Goal: Information Seeking & Learning: Learn about a topic

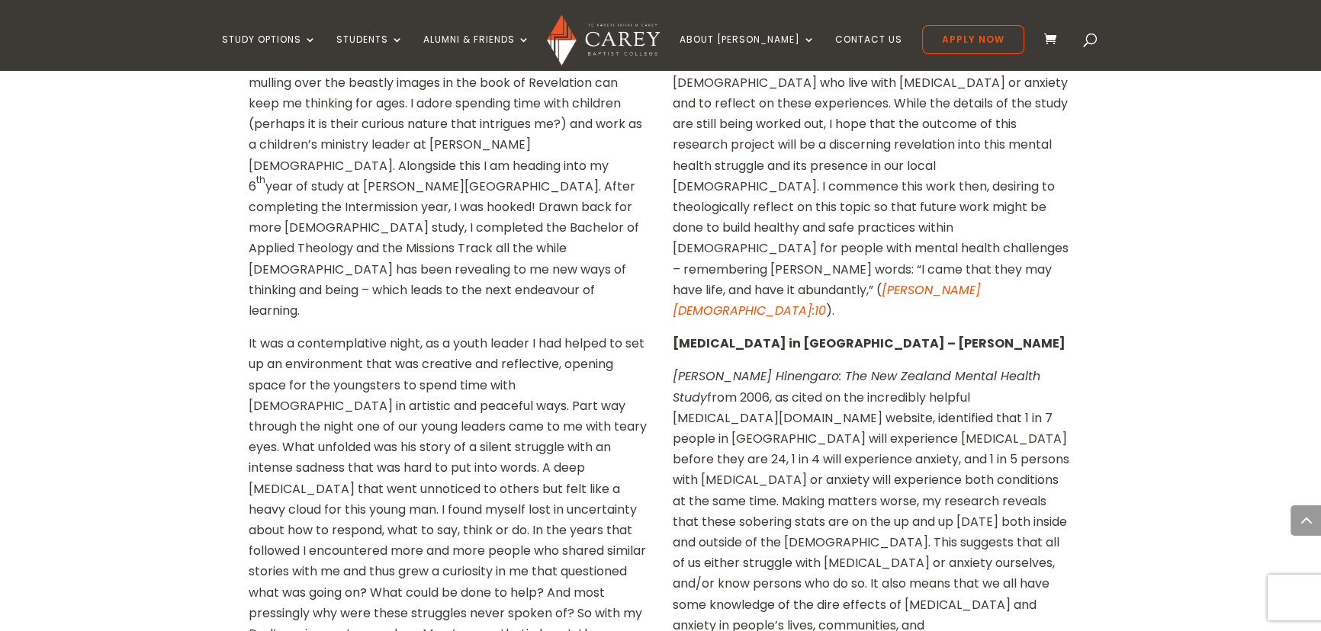
scroll to position [924, 0]
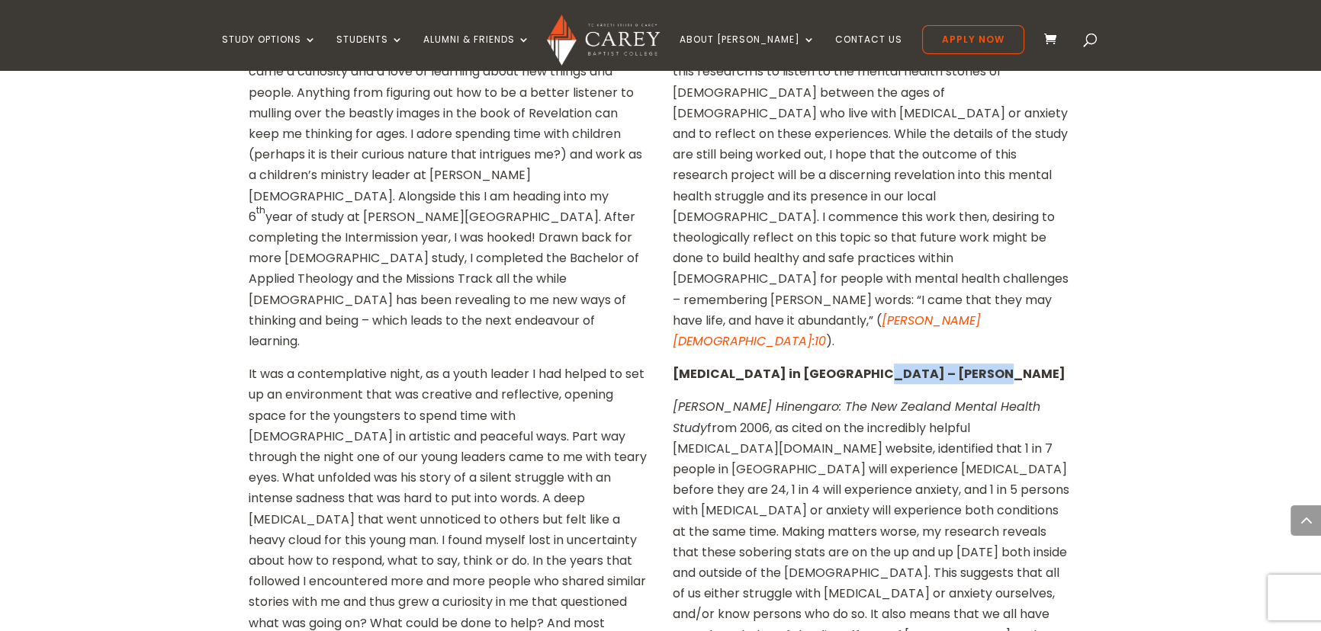
drag, startPoint x: 969, startPoint y: 167, endPoint x: 856, endPoint y: 169, distance: 113.6
click at [856, 364] on p "Depression & Anxiety in NZ – Dr Phil Halstead" at bounding box center [873, 380] width 400 height 33
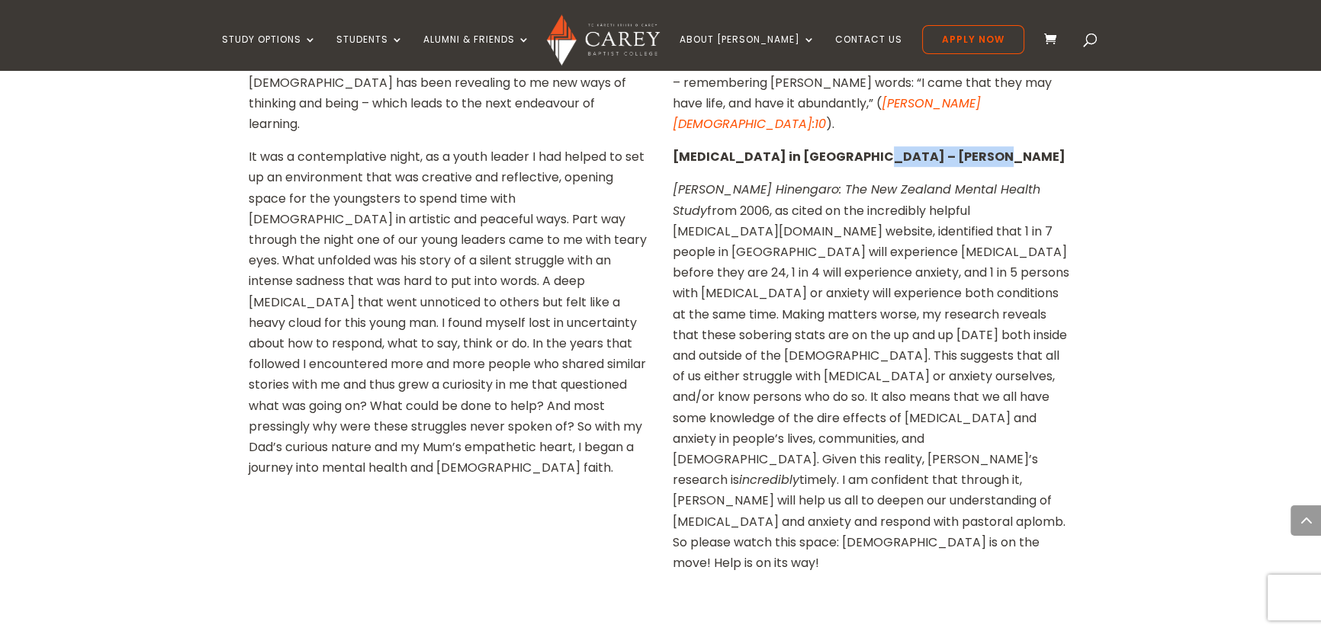
scroll to position [1387, 0]
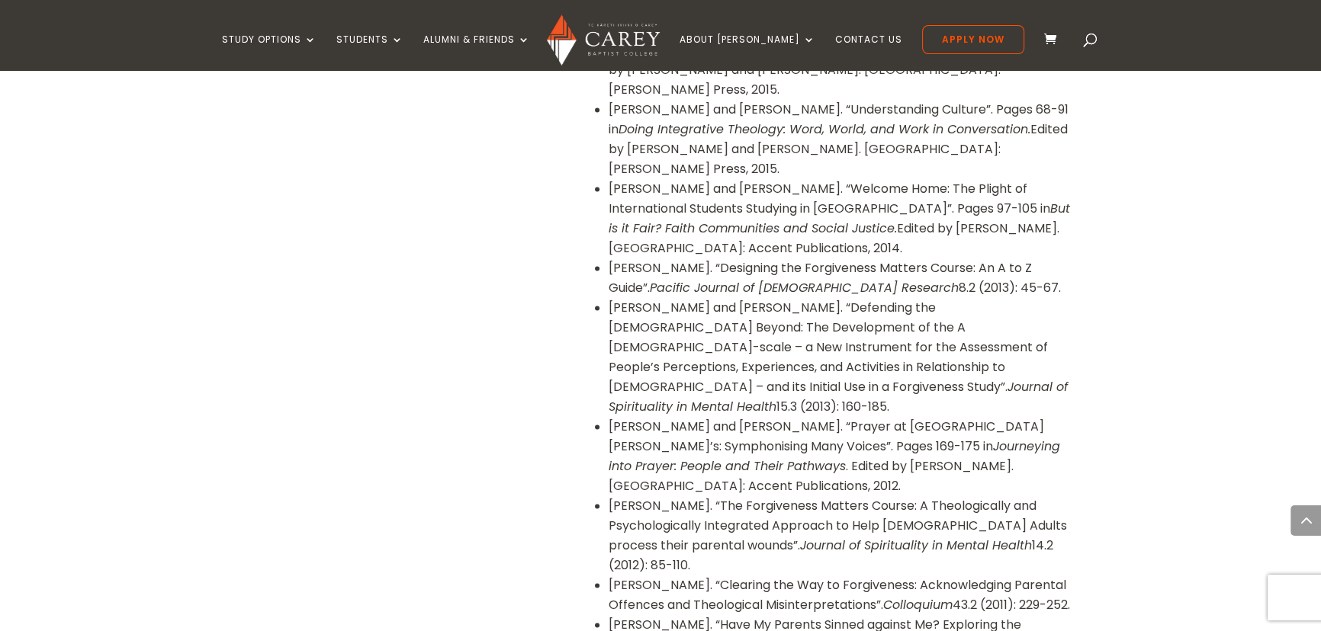
scroll to position [2627, 0]
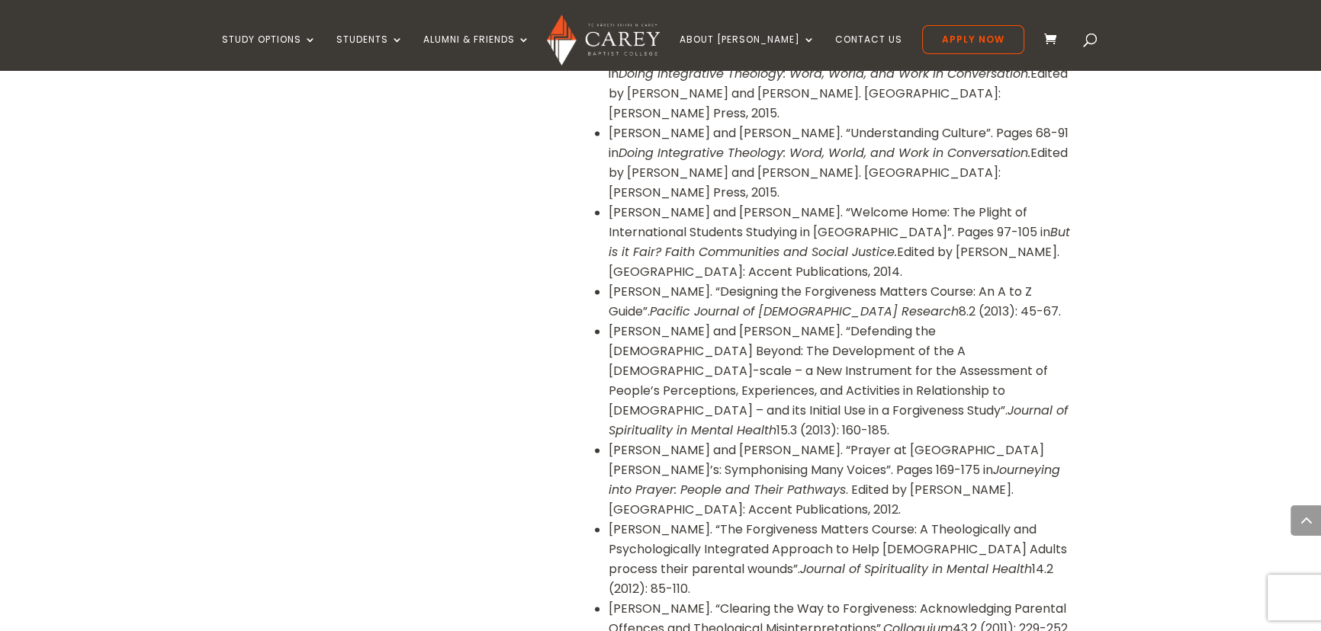
drag, startPoint x: 764, startPoint y: 395, endPoint x: 599, endPoint y: 342, distance: 173.2
